Goal: Transaction & Acquisition: Purchase product/service

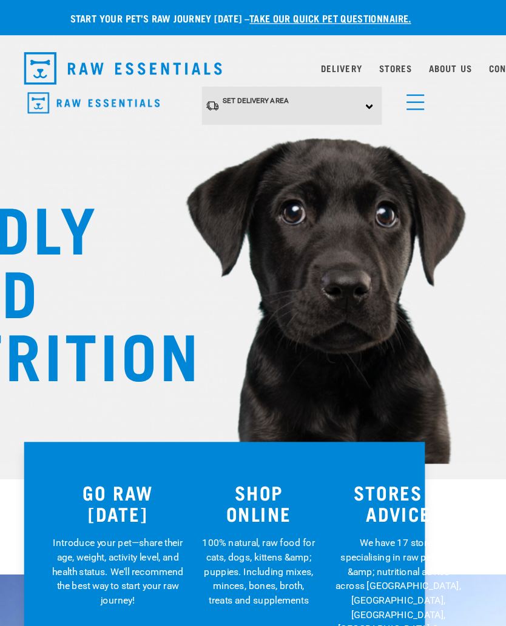
scroll to position [0, 13]
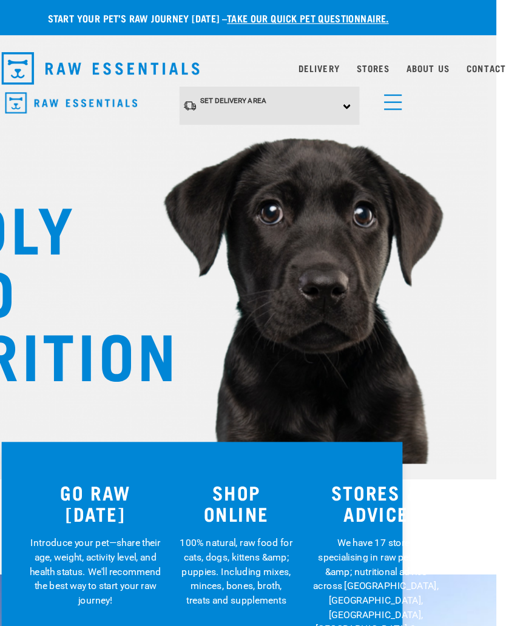
click at [401, 88] on span "menu" at bounding box center [408, 87] width 15 height 1
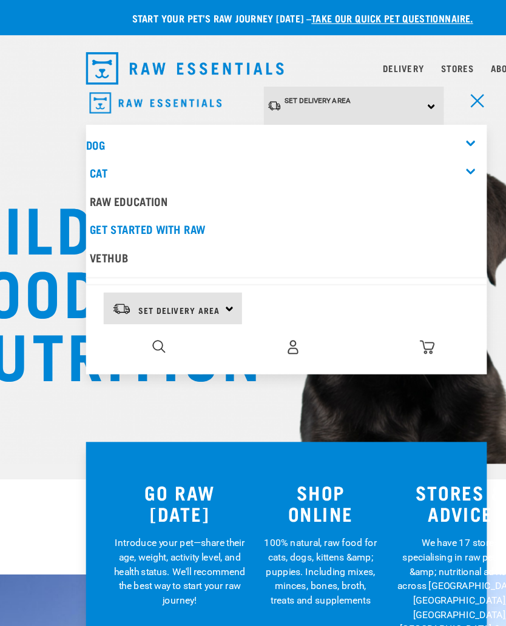
scroll to position [0, 7]
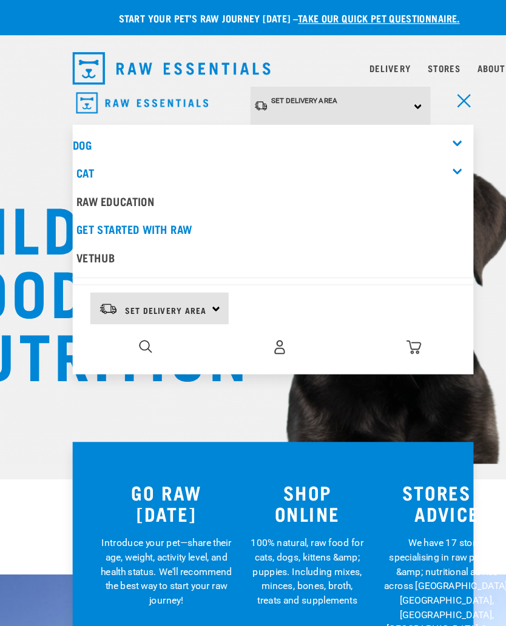
click at [73, 121] on link "Dog" at bounding box center [81, 123] width 16 height 5
click at [392, 125] on div "Dog" at bounding box center [245, 124] width 344 height 24
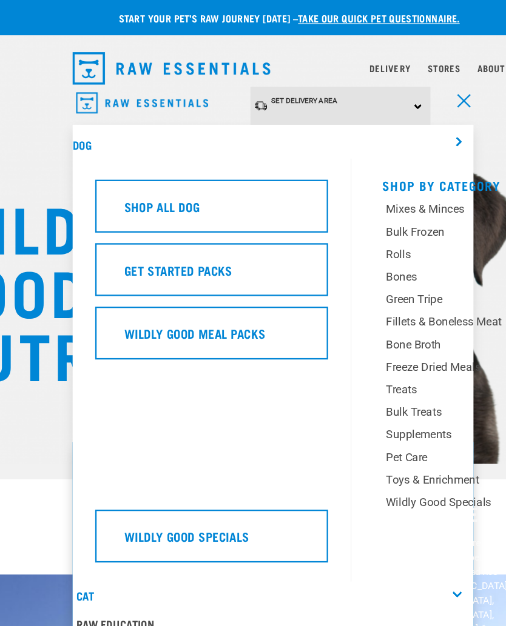
click at [75, 126] on link "Dog" at bounding box center [81, 123] width 16 height 5
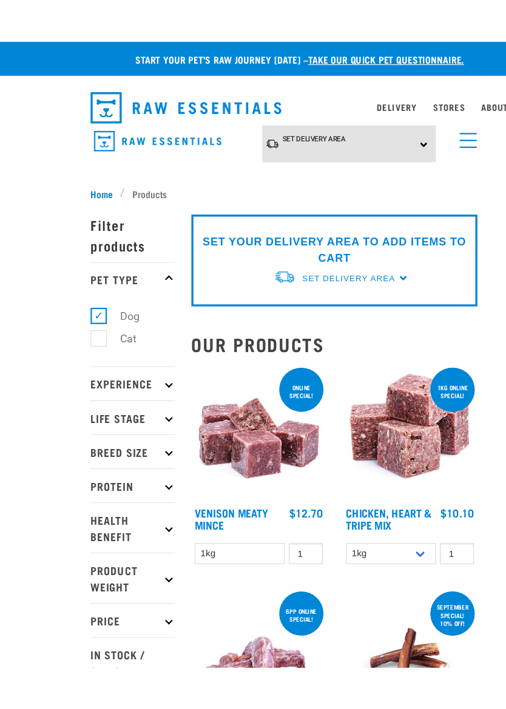
scroll to position [35, 0]
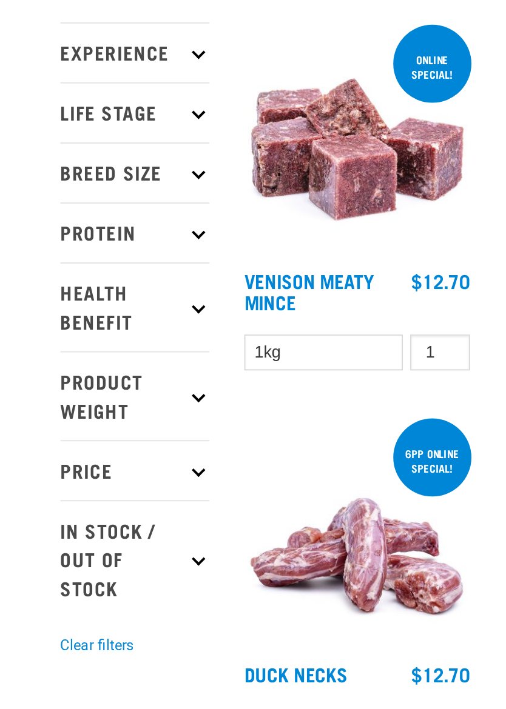
click at [94, 283] on p "Health Benefit" at bounding box center [118, 305] width 75 height 45
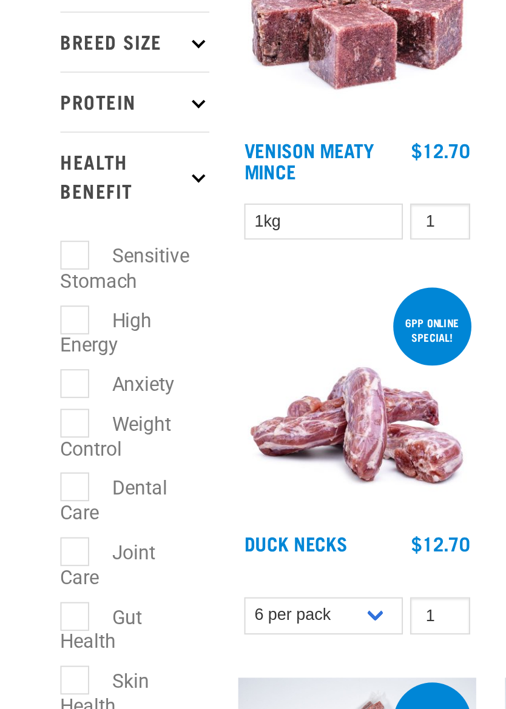
click at [81, 455] on label "Dental Care" at bounding box center [108, 469] width 54 height 28
click at [81, 457] on input "Dental Care" at bounding box center [85, 461] width 8 height 8
checkbox input "true"
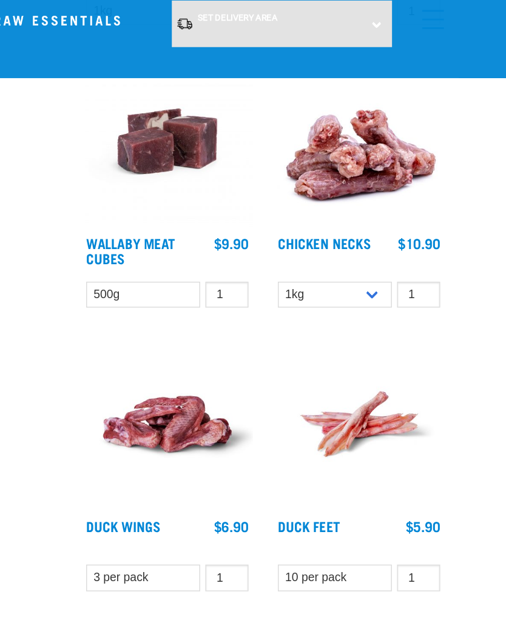
scroll to position [1611, 0]
